Goal: Task Accomplishment & Management: Manage account settings

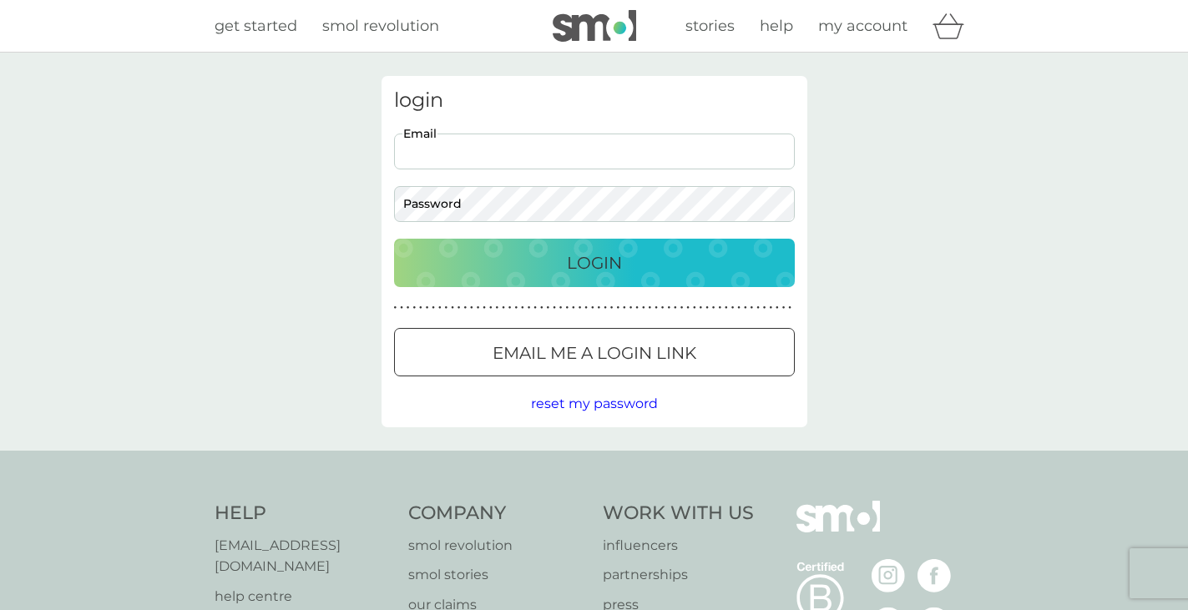
type input "[EMAIL_ADDRESS][DOMAIN_NAME]"
click at [594, 262] on button "Login" at bounding box center [594, 263] width 401 height 48
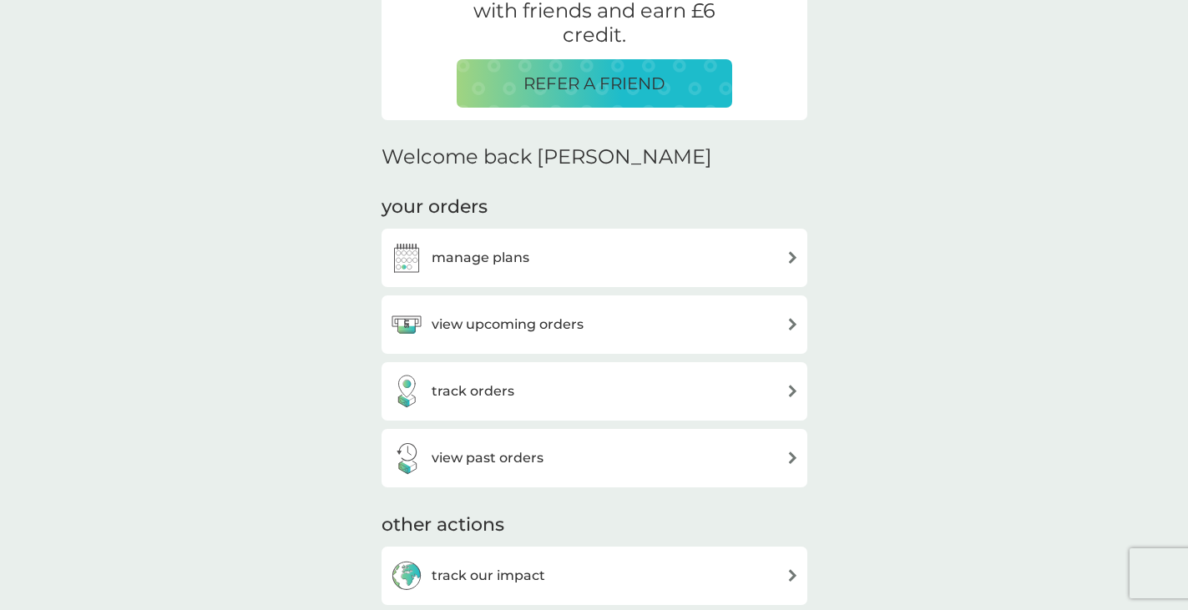
scroll to position [374, 0]
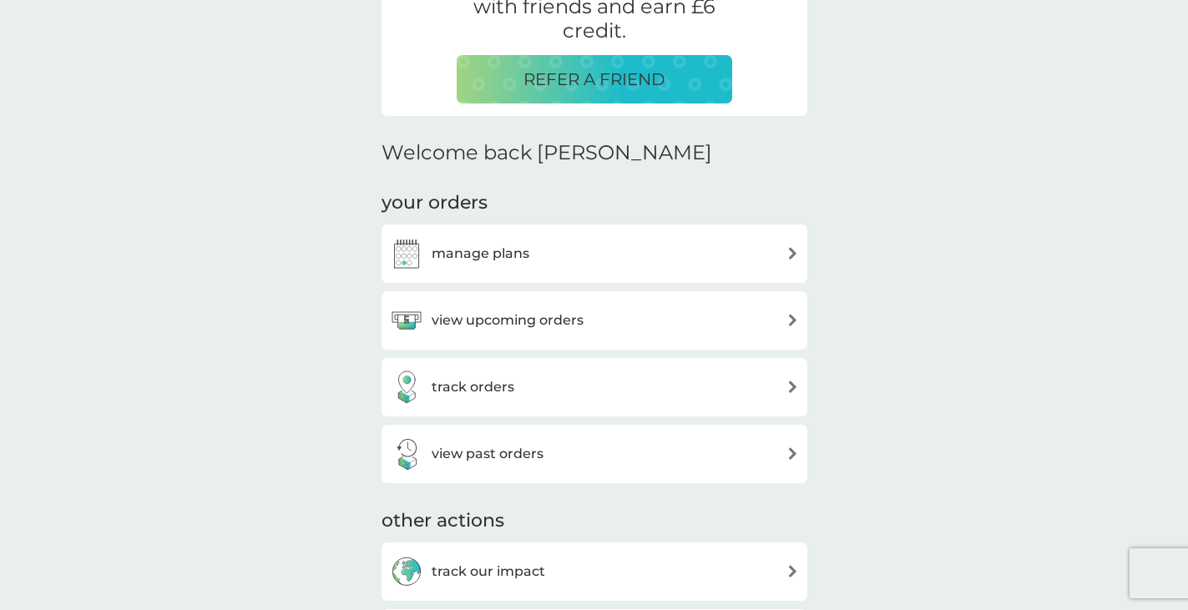
click at [689, 250] on div "manage plans" at bounding box center [594, 253] width 409 height 33
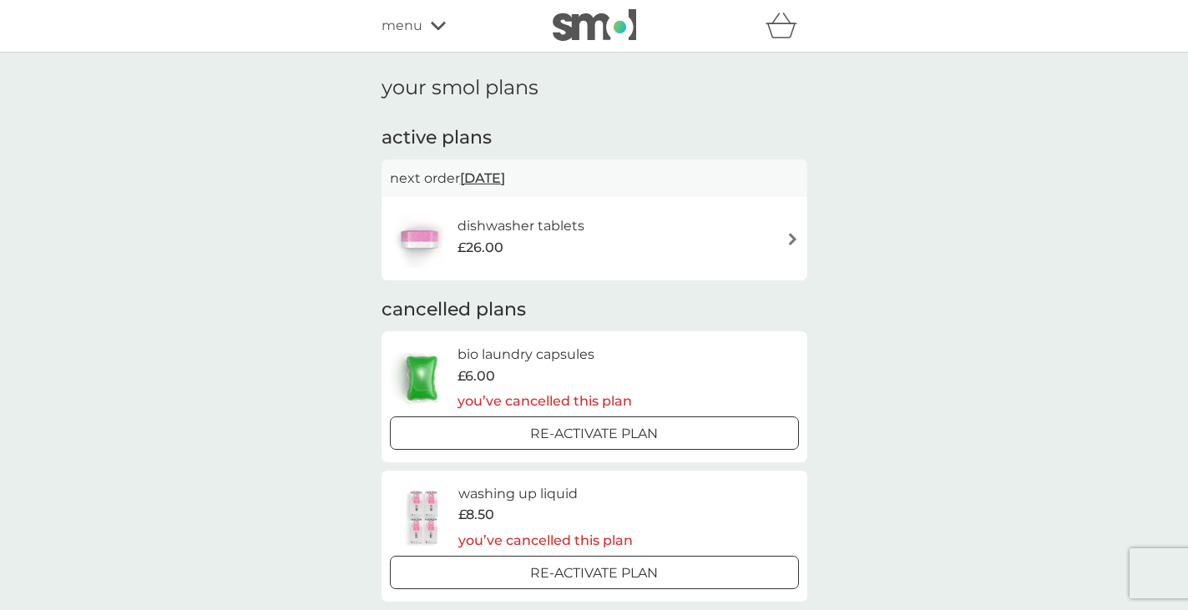
click at [684, 238] on div "dishwasher tablets £26.00" at bounding box center [594, 239] width 409 height 58
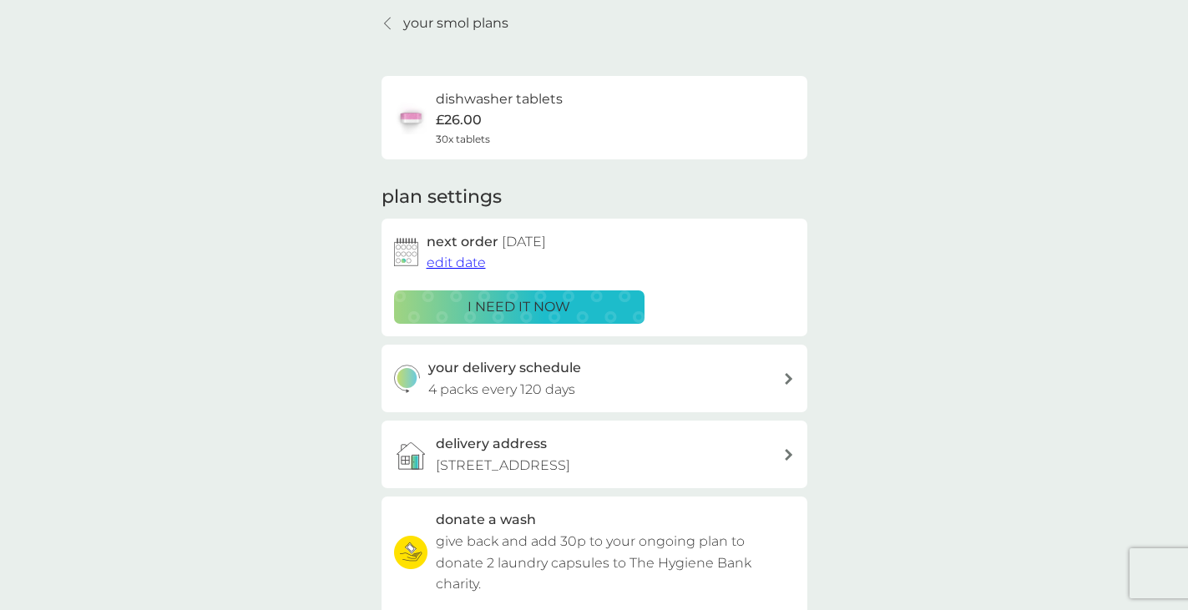
scroll to position [59, 0]
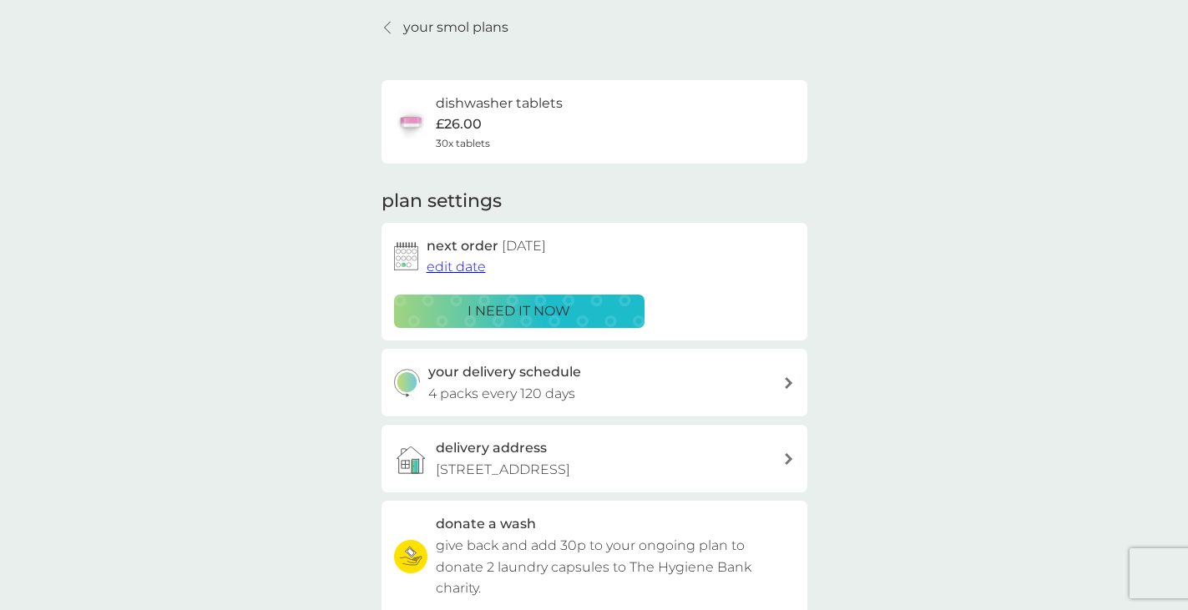
click at [470, 264] on span "edit date" at bounding box center [456, 267] width 59 height 16
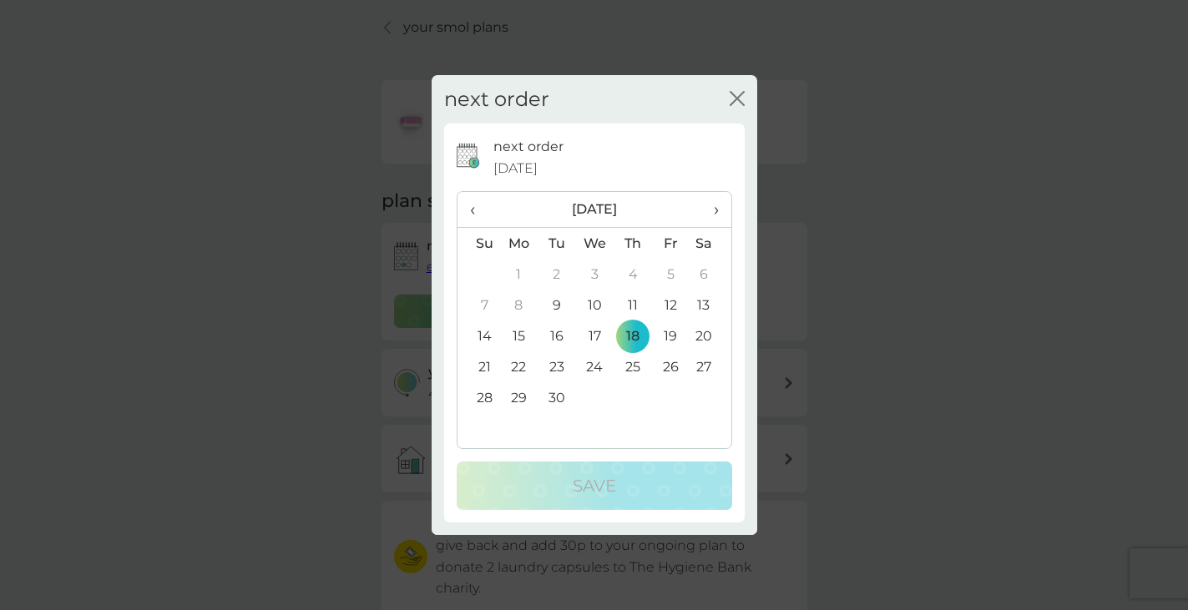
click at [552, 392] on td "30" at bounding box center [557, 397] width 38 height 31
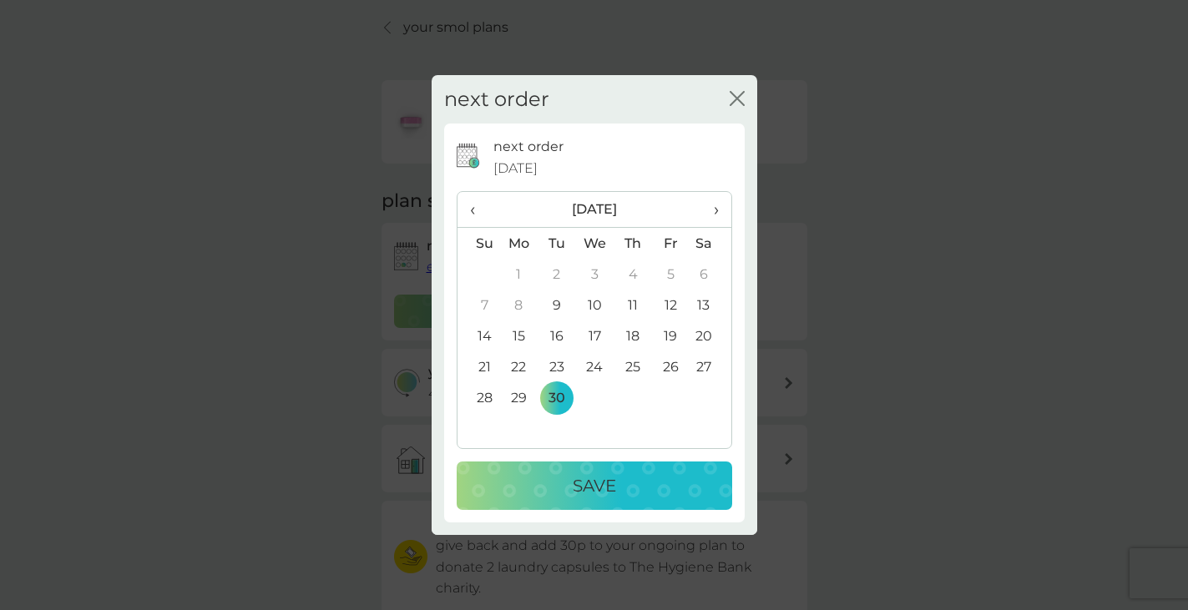
click at [605, 483] on p "Save" at bounding box center [594, 486] width 43 height 27
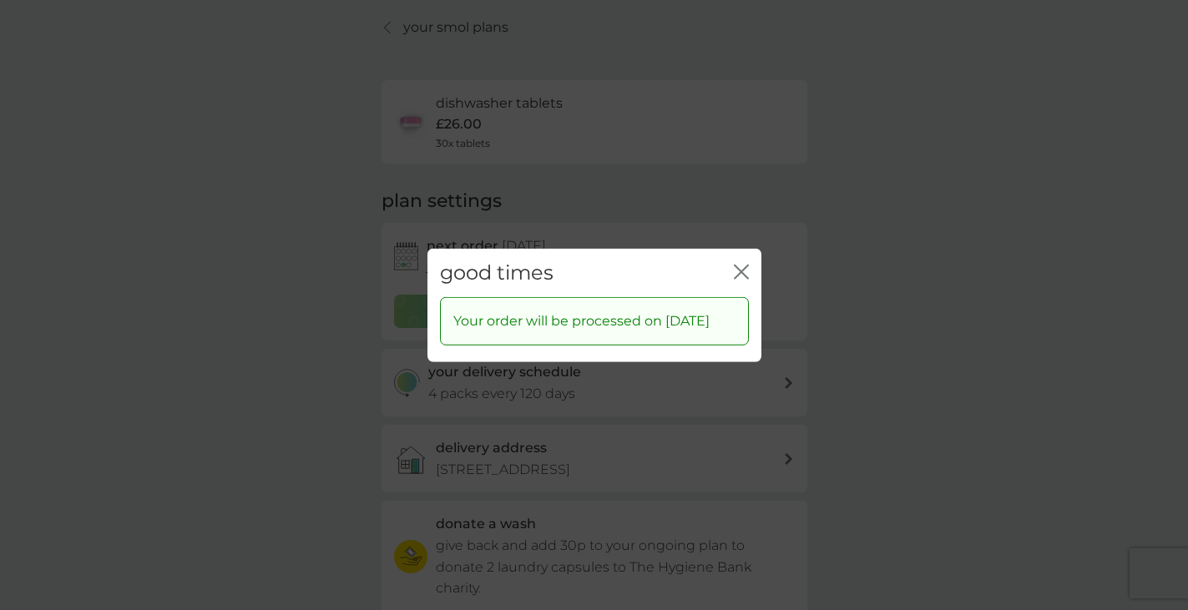
click at [742, 265] on icon "close" at bounding box center [744, 271] width 7 height 13
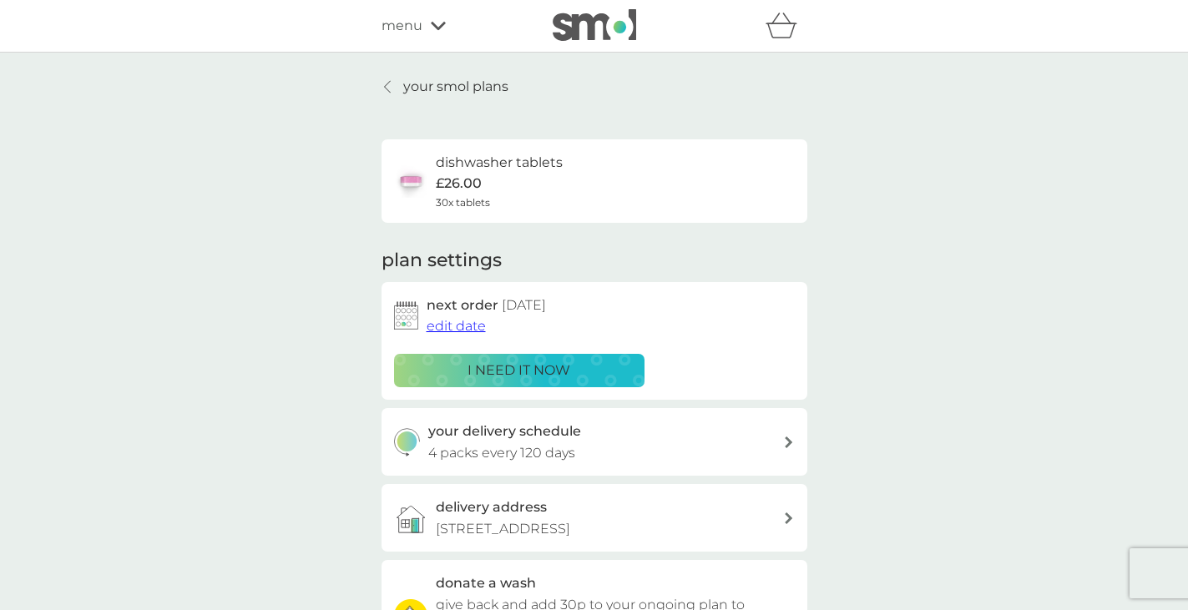
scroll to position [0, 0]
click at [385, 85] on icon at bounding box center [387, 87] width 6 height 12
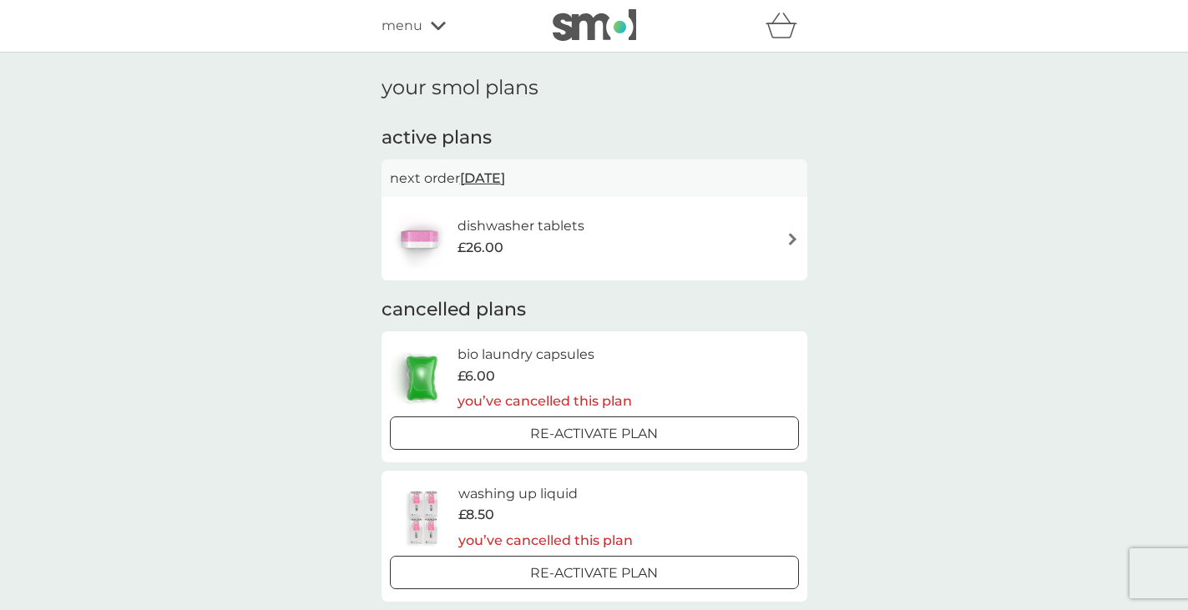
click at [432, 27] on icon at bounding box center [438, 26] width 15 height 10
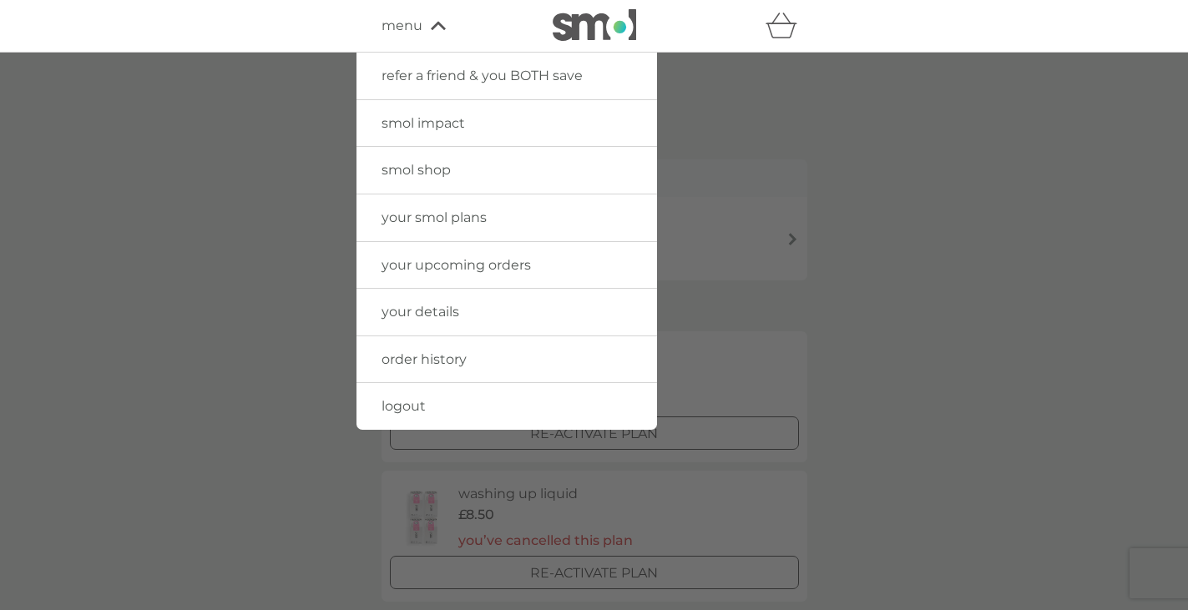
click at [433, 304] on span "your details" at bounding box center [421, 312] width 78 height 16
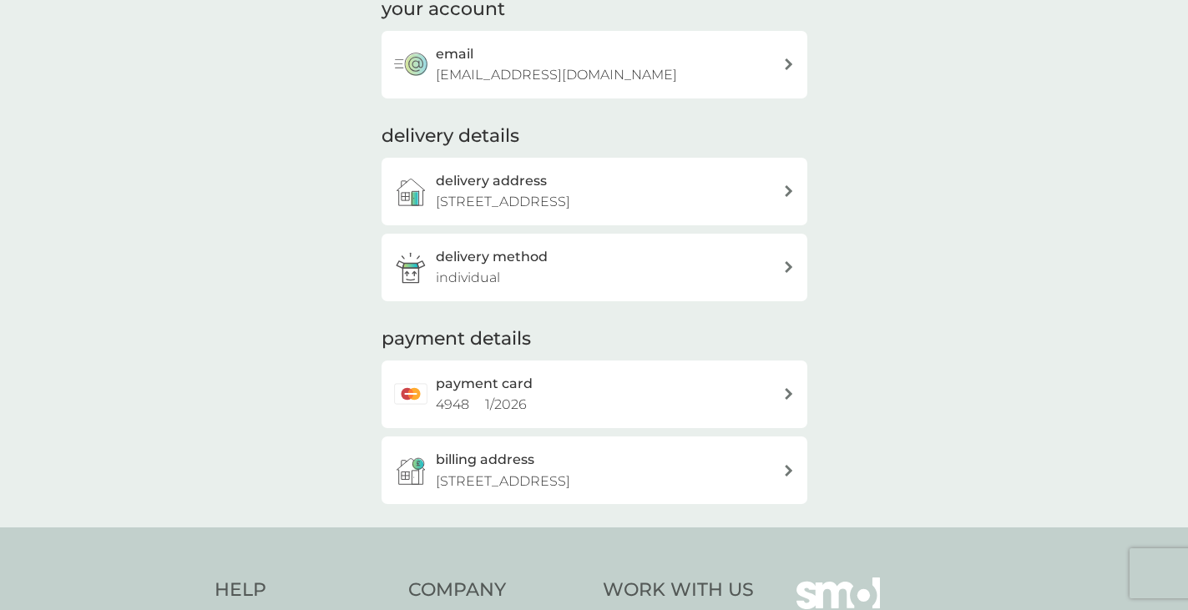
scroll to position [138, 0]
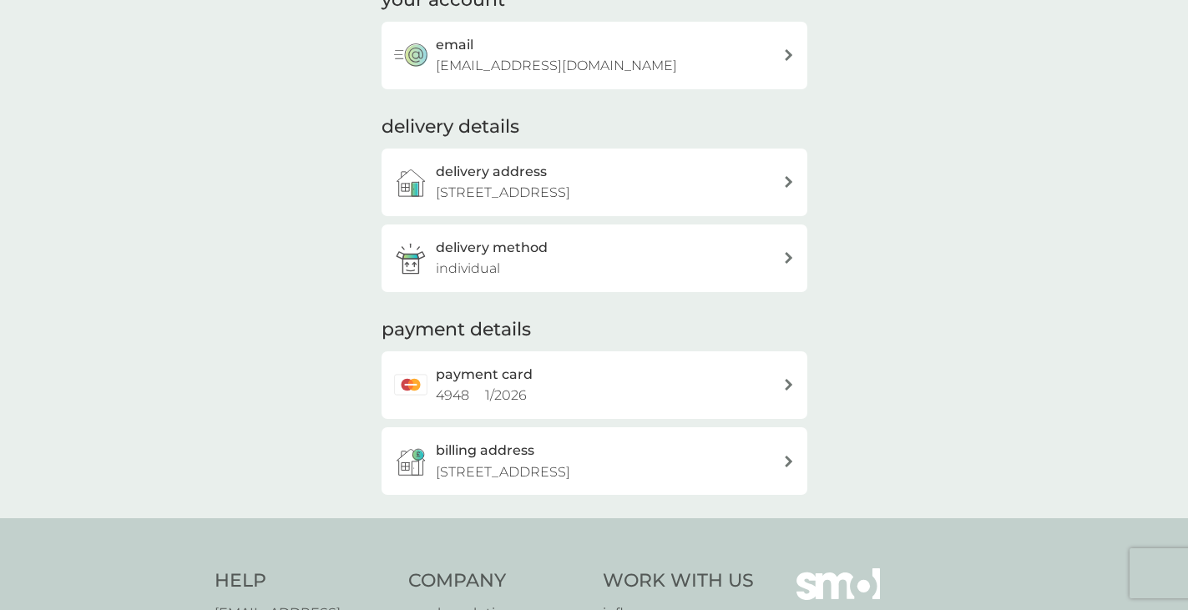
click at [562, 385] on div "payment card 4948 1 / 2026" at bounding box center [609, 385] width 347 height 43
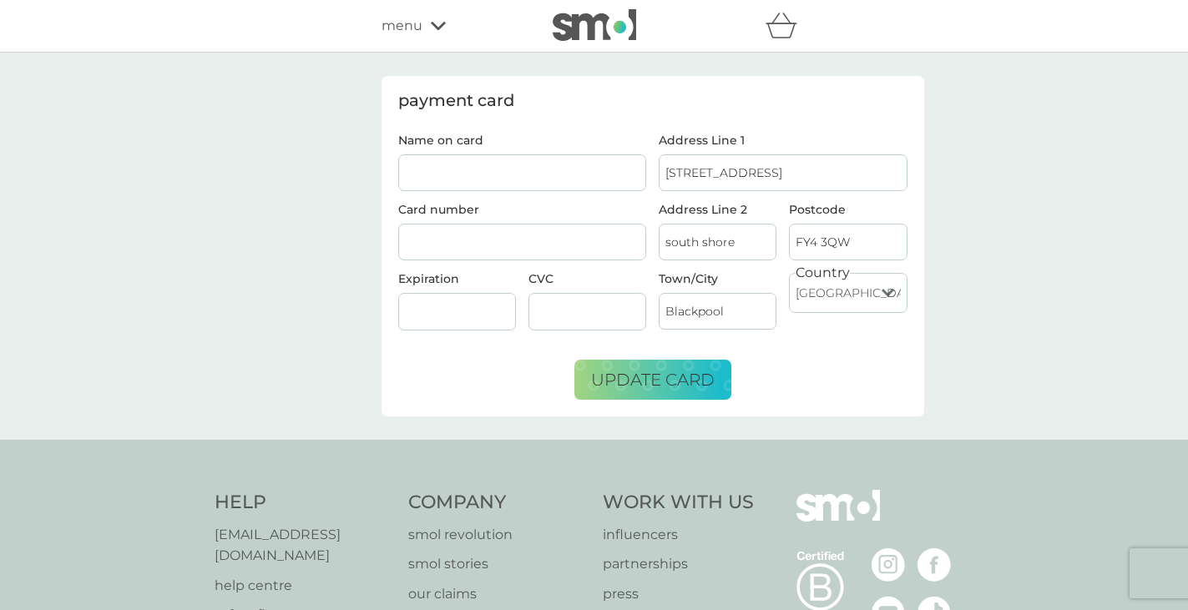
click at [497, 178] on input "Name on card" at bounding box center [522, 172] width 249 height 37
type input "[PERSON_NAME]"
click at [671, 380] on span "update card" at bounding box center [653, 380] width 124 height 20
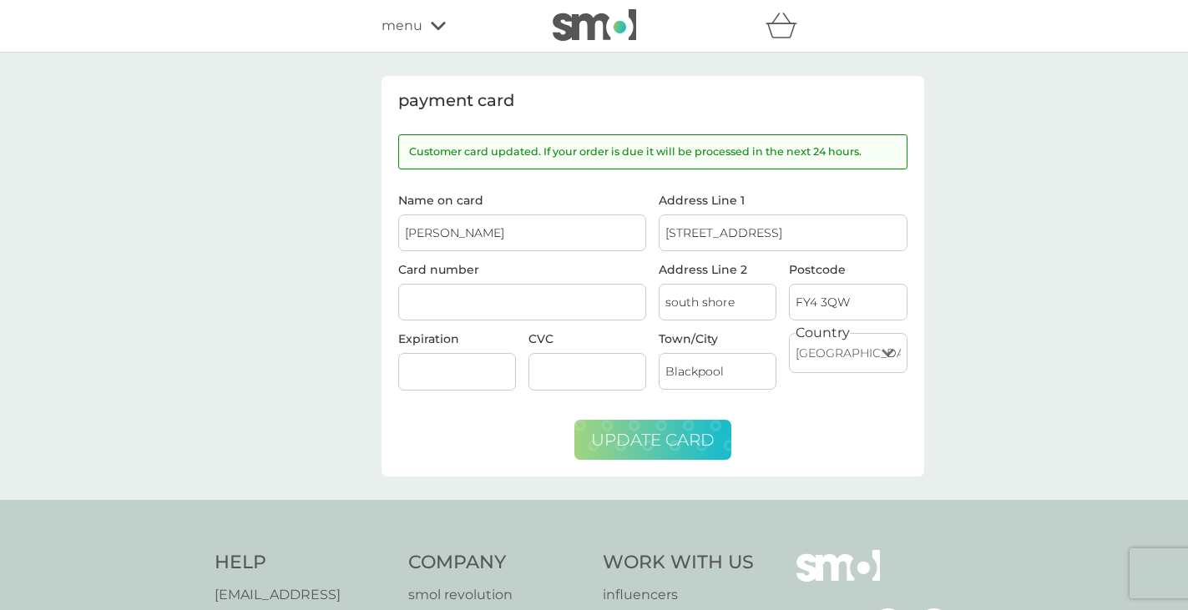
click at [401, 23] on span "menu" at bounding box center [402, 26] width 41 height 22
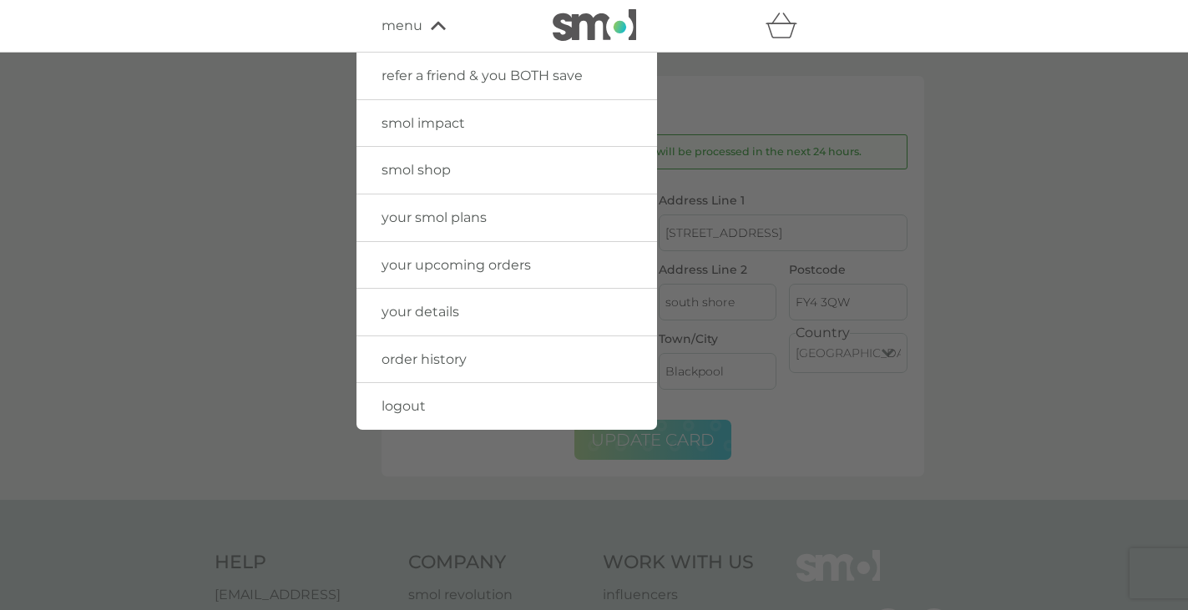
click at [447, 304] on span "your details" at bounding box center [421, 312] width 78 height 16
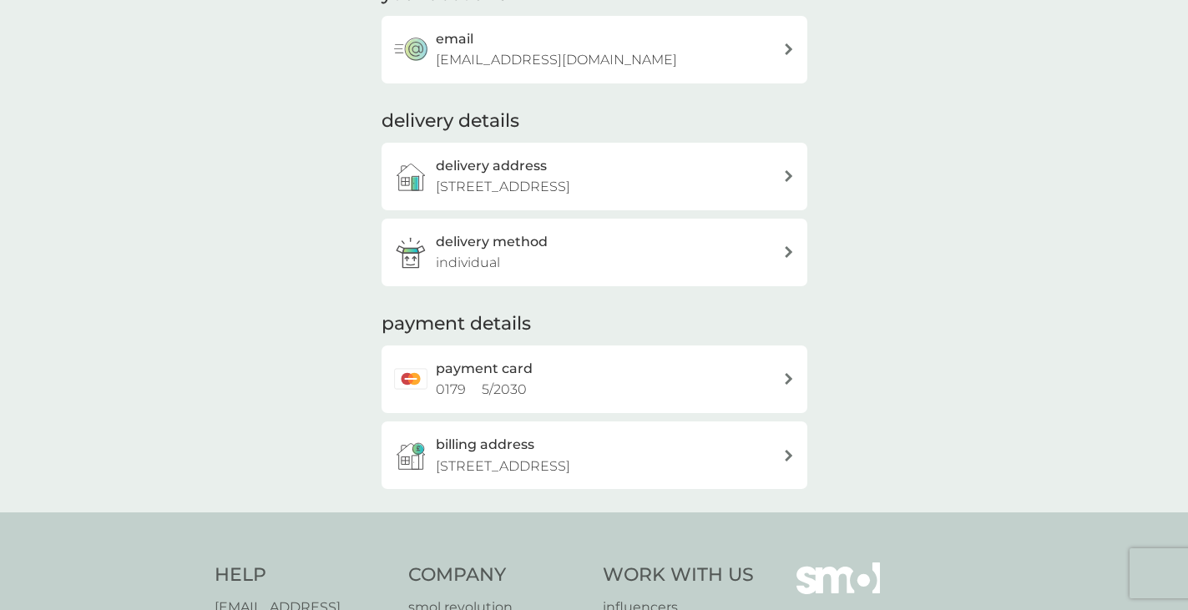
scroll to position [150, 0]
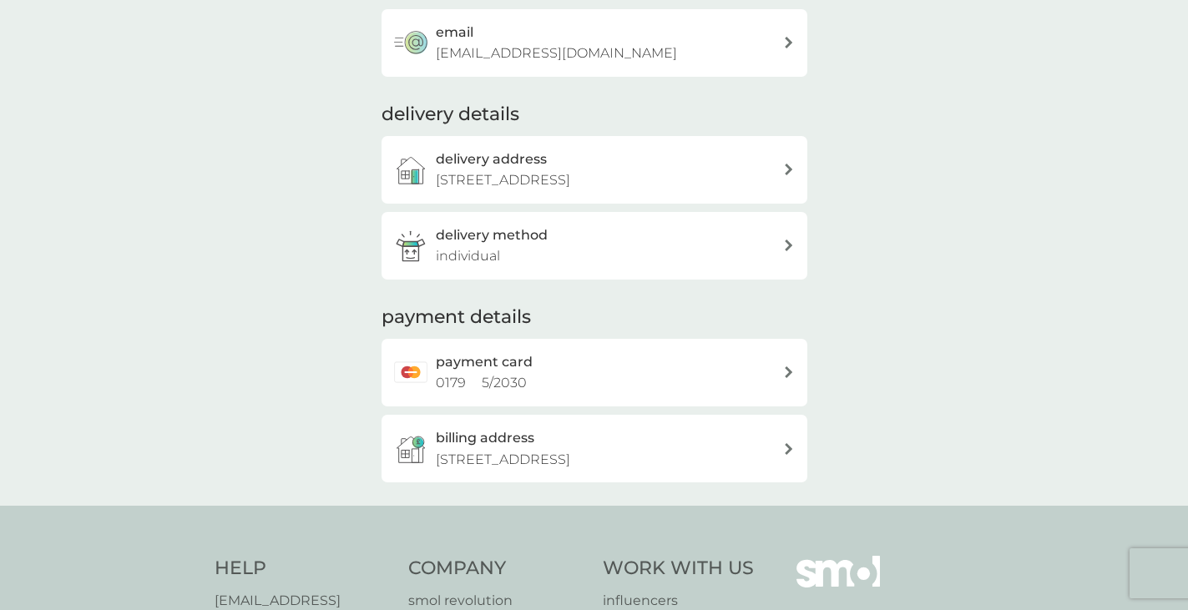
click at [602, 249] on div "delivery method individual" at bounding box center [609, 246] width 347 height 43
